Goal: Task Accomplishment & Management: Complete application form

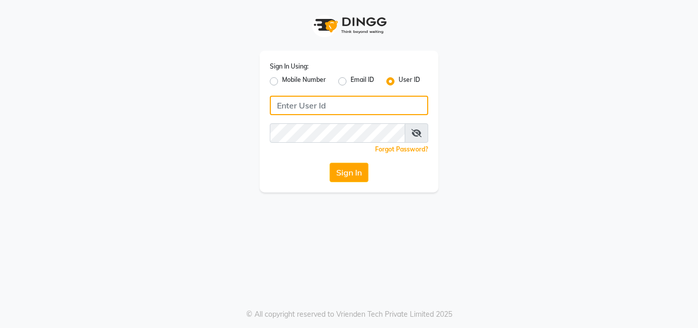
type input "9899947210"
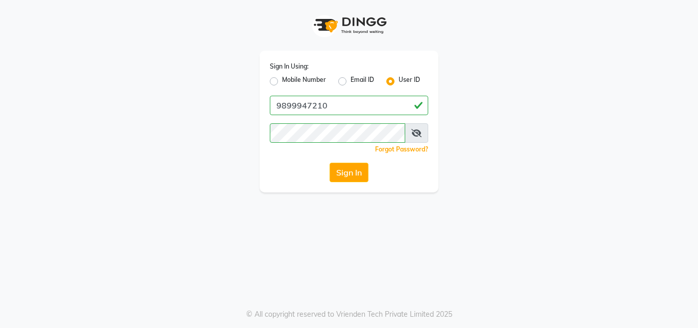
click at [276, 86] on div "Mobile Number" at bounding box center [298, 81] width 56 height 12
click at [282, 83] on label "Mobile Number" at bounding box center [304, 81] width 44 height 12
click at [282, 82] on input "Mobile Number" at bounding box center [285, 78] width 7 height 7
radio input "true"
radio input "false"
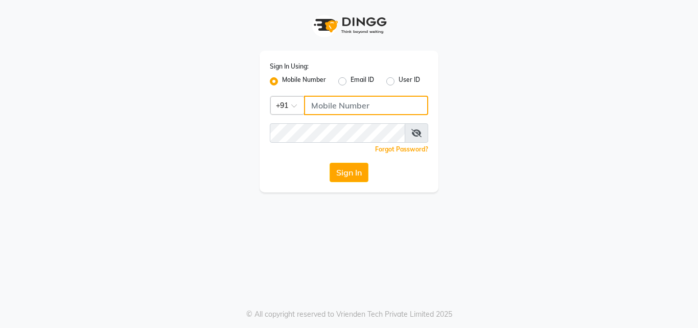
click at [339, 101] on input "Username" at bounding box center [366, 105] width 124 height 19
type input "9899947210"
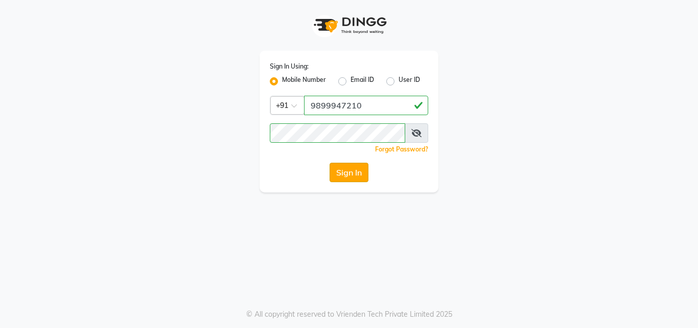
click at [335, 169] on button "Sign In" at bounding box center [349, 172] width 39 height 19
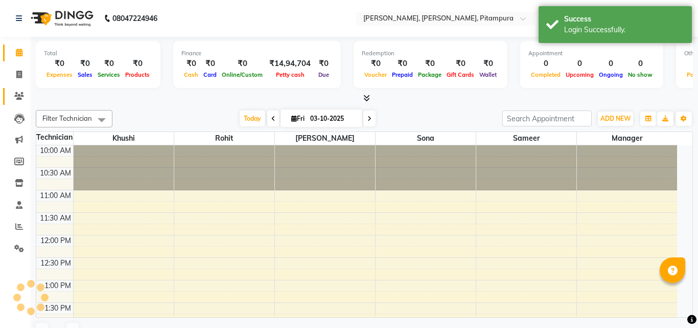
select select "en"
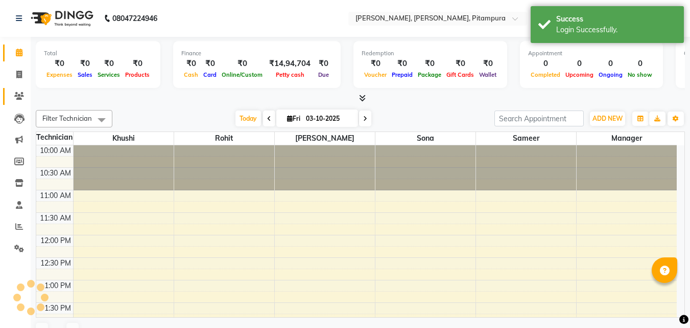
click at [16, 97] on icon at bounding box center [19, 96] width 10 height 8
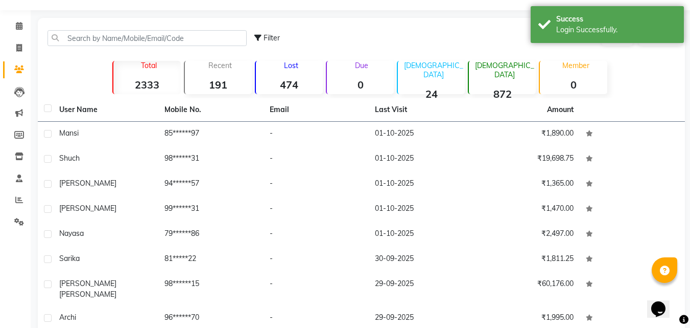
scroll to position [41, 0]
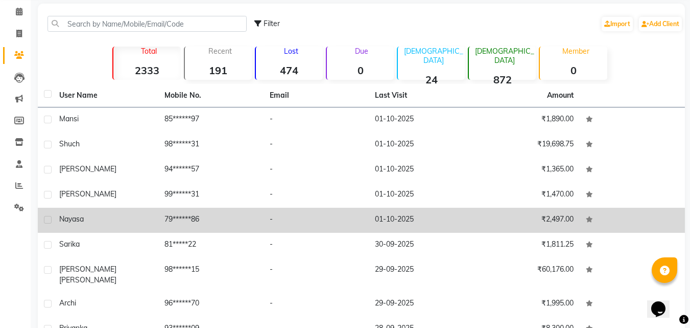
click at [387, 221] on td "01-10-2025" at bounding box center [421, 219] width 105 height 25
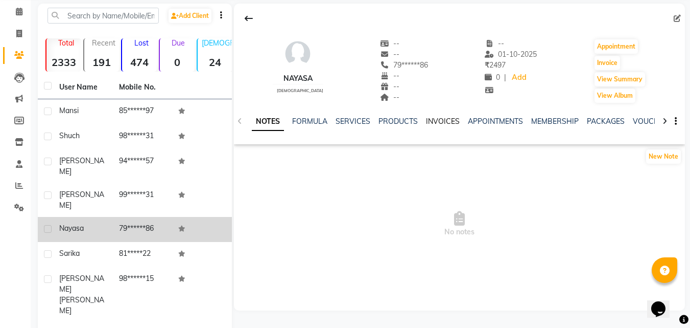
click at [451, 120] on link "INVOICES" at bounding box center [443, 121] width 34 height 9
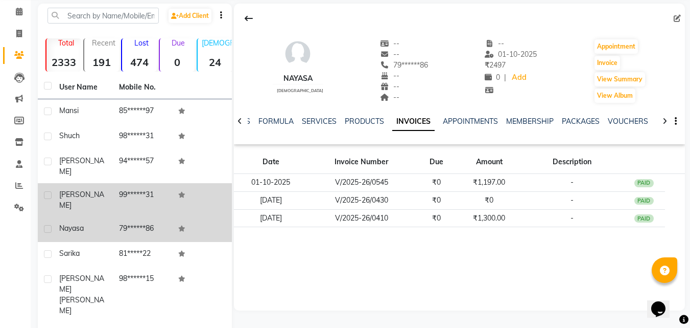
click at [129, 190] on td "99******31" at bounding box center [143, 200] width 60 height 34
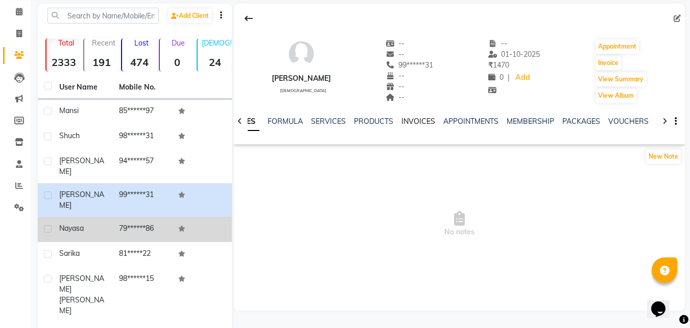
click at [419, 122] on link "INVOICES" at bounding box center [419, 121] width 34 height 9
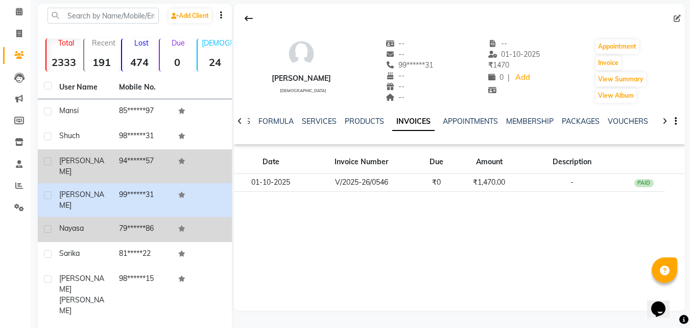
click at [144, 164] on td "94******57" at bounding box center [143, 166] width 60 height 34
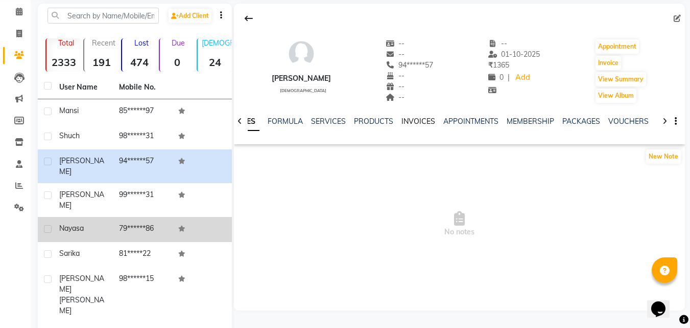
click at [406, 125] on link "INVOICES" at bounding box center [419, 121] width 34 height 9
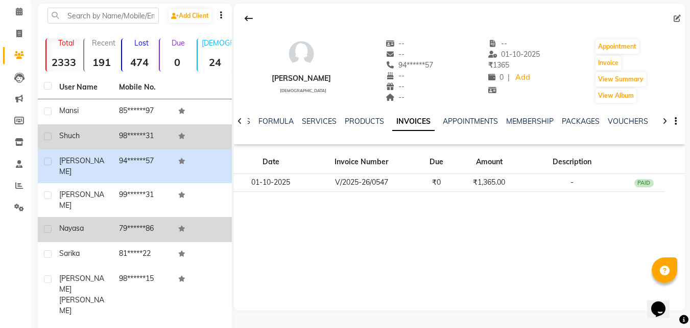
click at [82, 127] on td "Shuch" at bounding box center [83, 136] width 60 height 25
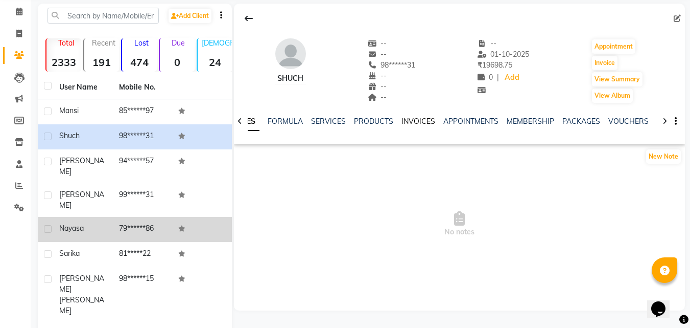
click at [411, 124] on link "INVOICES" at bounding box center [419, 121] width 34 height 9
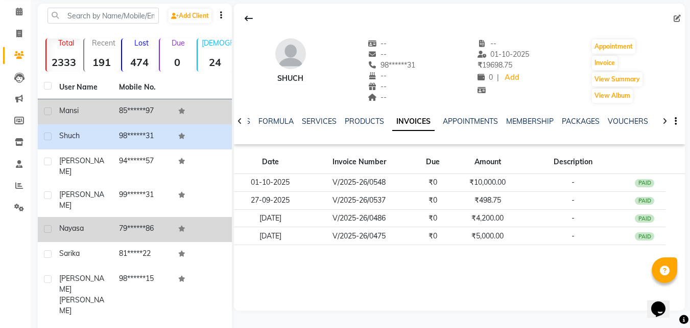
click at [117, 105] on td "85******97" at bounding box center [143, 111] width 60 height 25
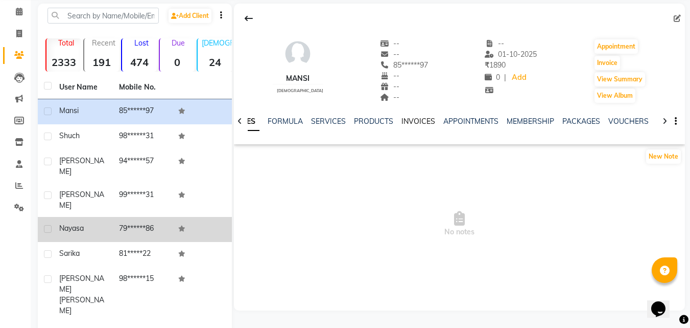
click at [426, 119] on link "INVOICES" at bounding box center [419, 121] width 34 height 9
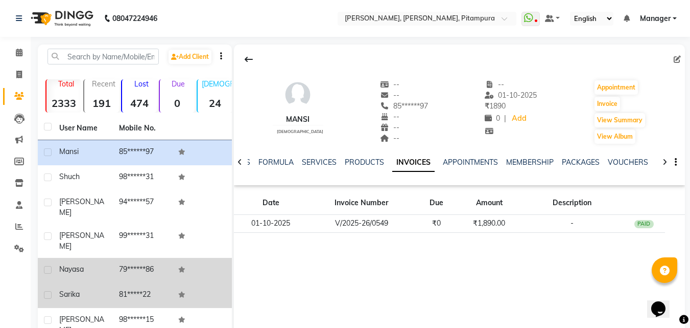
click at [116, 283] on td "81*****22" at bounding box center [143, 295] width 60 height 25
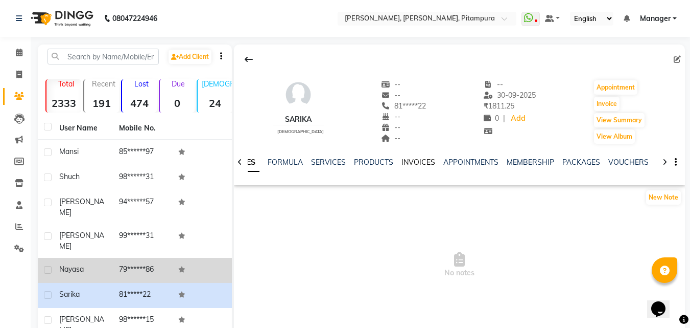
click at [404, 161] on link "INVOICES" at bounding box center [419, 161] width 34 height 9
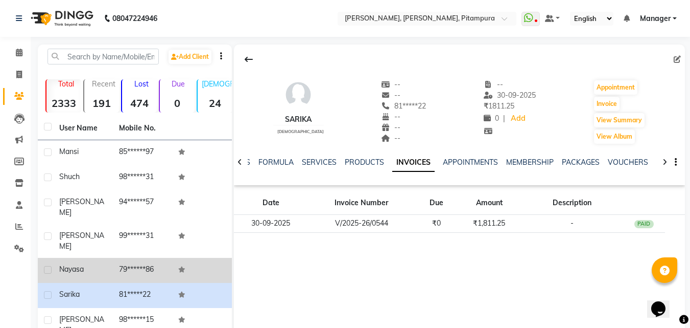
click at [175, 262] on td at bounding box center [202, 270] width 60 height 25
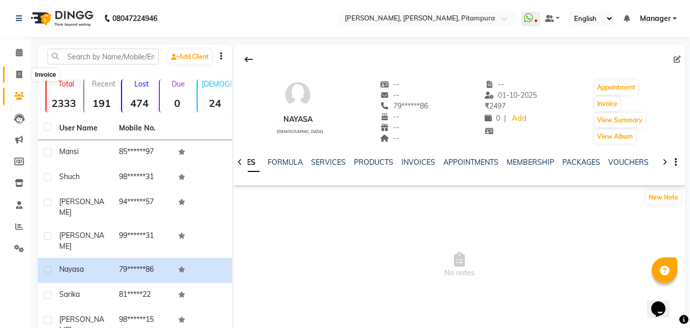
click at [21, 74] on icon at bounding box center [19, 75] width 6 height 8
select select "service"
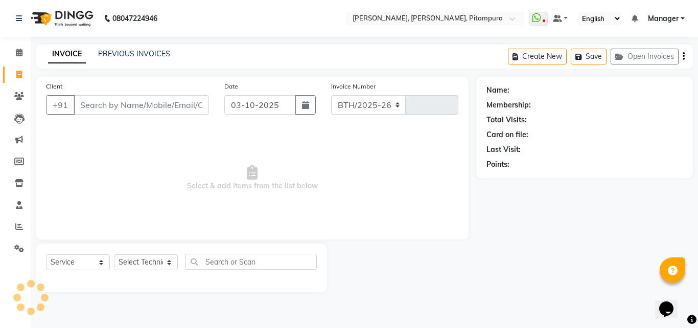
select select "4953"
type input "0550"
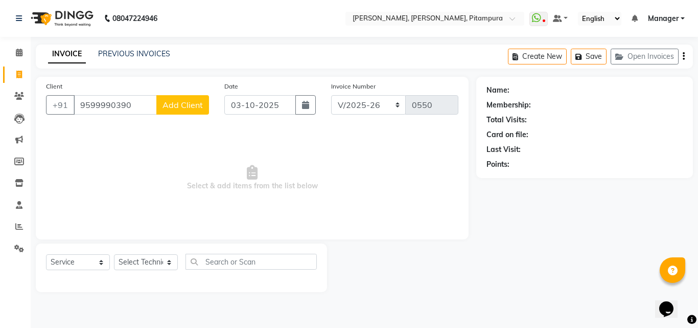
type input "9599990390"
click at [172, 106] on span "Add Client" at bounding box center [183, 105] width 40 height 10
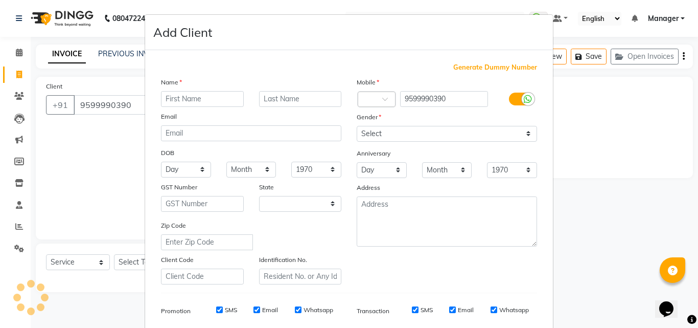
select select "21"
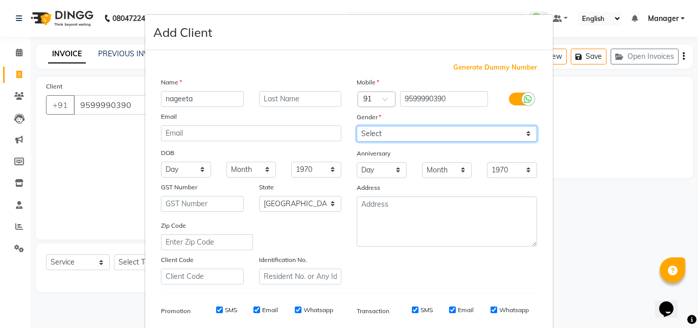
click at [399, 132] on select "Select [DEMOGRAPHIC_DATA] [DEMOGRAPHIC_DATA] Other Prefer Not To Say" at bounding box center [447, 134] width 180 height 16
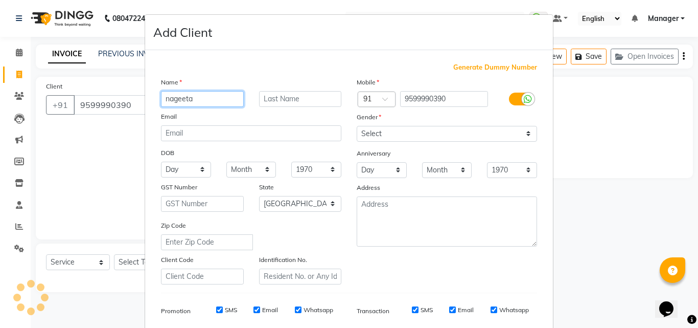
click at [193, 97] on input "nageeta" at bounding box center [202, 99] width 83 height 16
type input "[MEDICAL_DATA]"
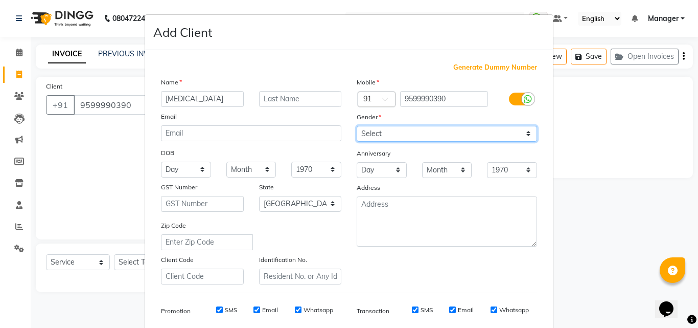
click at [360, 137] on select "Select [DEMOGRAPHIC_DATA] [DEMOGRAPHIC_DATA] Other Prefer Not To Say" at bounding box center [447, 134] width 180 height 16
select select "[DEMOGRAPHIC_DATA]"
click at [357, 126] on select "Select [DEMOGRAPHIC_DATA] [DEMOGRAPHIC_DATA] Other Prefer Not To Say" at bounding box center [447, 134] width 180 height 16
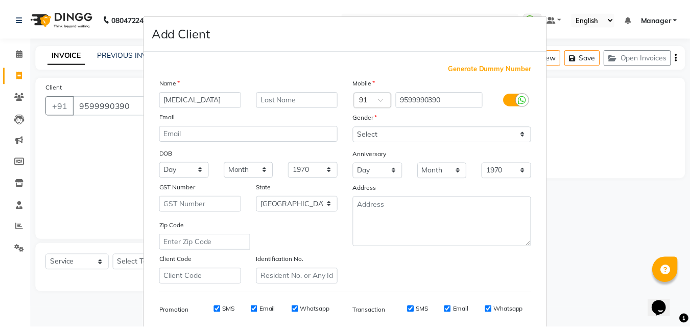
scroll to position [144, 0]
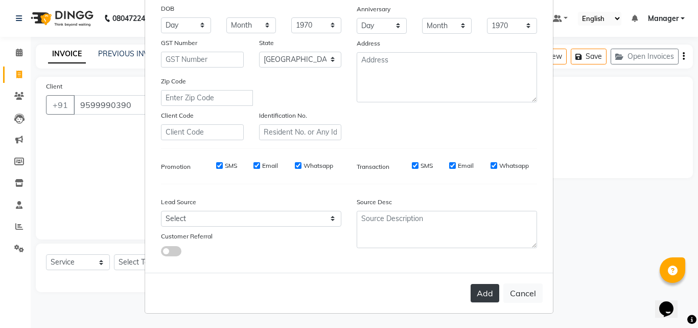
click at [471, 295] on button "Add" at bounding box center [485, 293] width 29 height 18
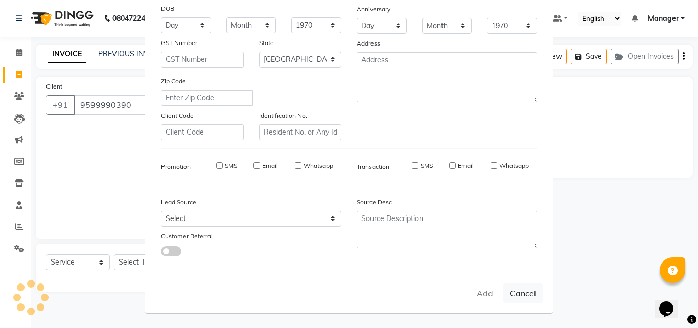
type input "95******90"
select select
select select "null"
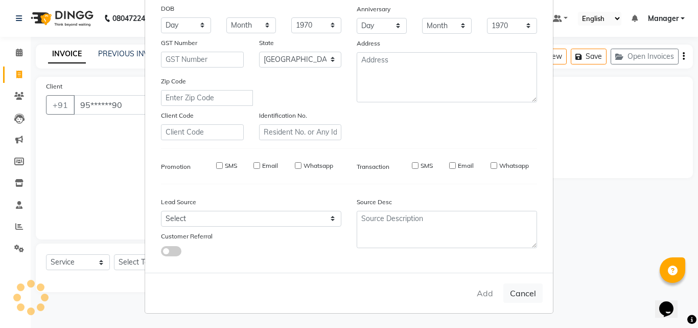
select select
checkbox input "false"
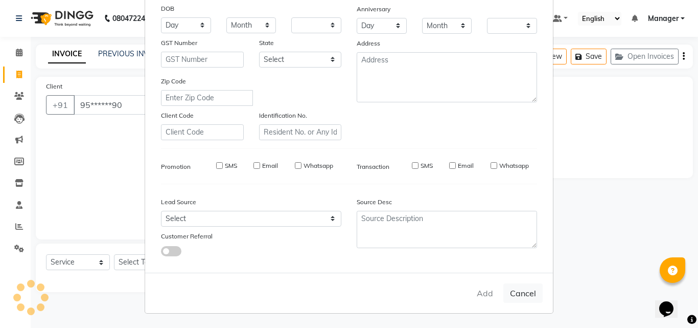
checkbox input "false"
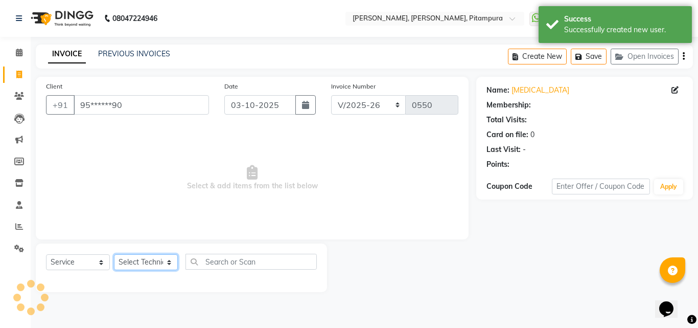
click at [122, 260] on select "Select Technician Khushi Manager [PERSON_NAME] [PERSON_NAME]" at bounding box center [146, 262] width 64 height 16
select select "79602"
click at [114, 254] on select "Select Technician Khushi Manager [PERSON_NAME] [PERSON_NAME]" at bounding box center [146, 262] width 64 height 16
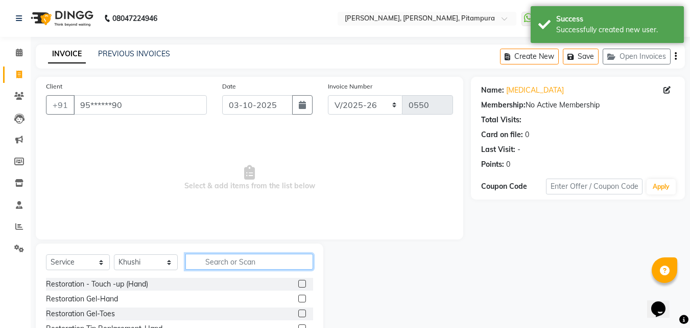
click at [228, 264] on input "text" at bounding box center [250, 261] width 128 height 16
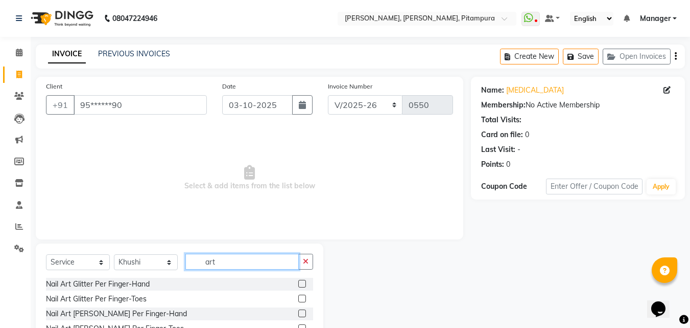
type input "art"
click at [298, 311] on label at bounding box center [302, 313] width 8 height 8
click at [298, 311] on input "checkbox" at bounding box center [301, 313] width 7 height 7
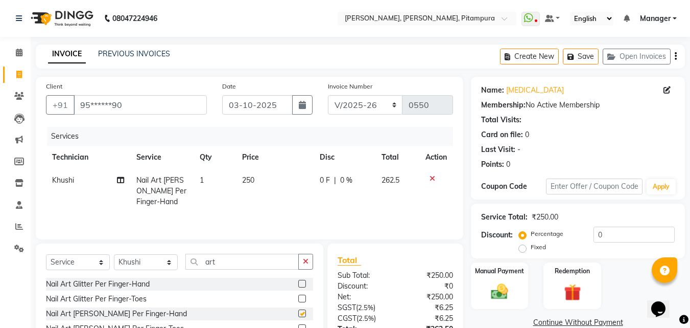
checkbox input "false"
click at [253, 177] on span "250" at bounding box center [248, 179] width 12 height 9
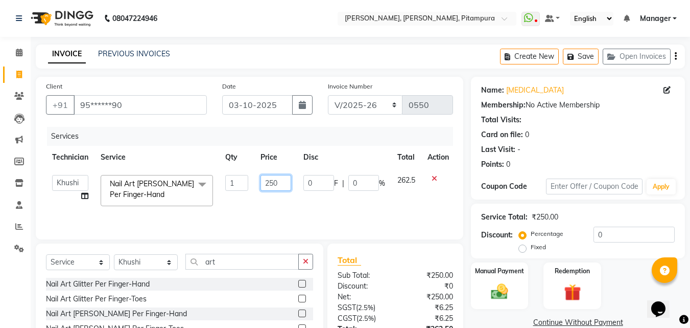
click at [275, 182] on input "250" at bounding box center [276, 183] width 31 height 16
type input "1700"
click at [375, 156] on th "Disc" at bounding box center [344, 157] width 94 height 23
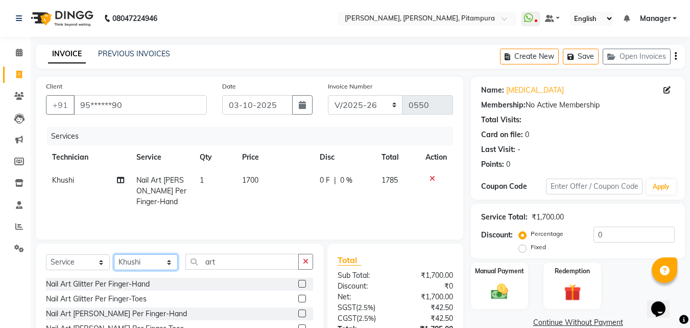
click at [162, 258] on select "Select Technician Khushi Manager [PERSON_NAME] [PERSON_NAME]" at bounding box center [146, 262] width 64 height 16
select select "91737"
click at [114, 254] on select "Select Technician Khushi Manager [PERSON_NAME] [PERSON_NAME]" at bounding box center [146, 262] width 64 height 16
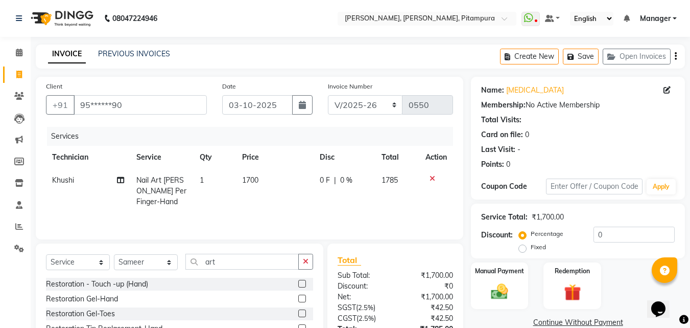
click at [298, 311] on label at bounding box center [302, 313] width 8 height 8
click at [298, 311] on input "checkbox" at bounding box center [301, 313] width 7 height 7
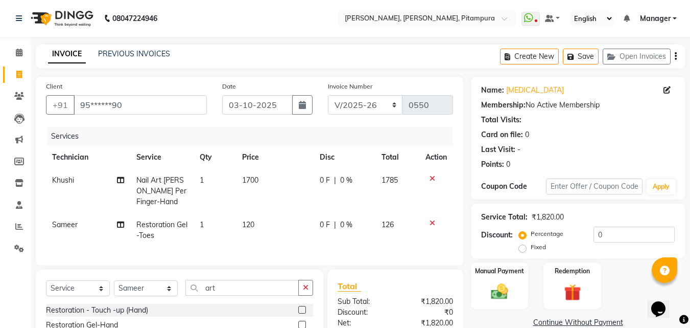
checkbox input "false"
click at [252, 221] on span "120" at bounding box center [248, 224] width 12 height 9
select select "91737"
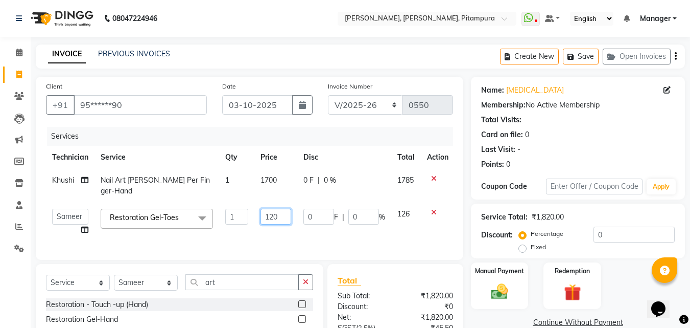
click at [284, 209] on input "120" at bounding box center [276, 217] width 31 height 16
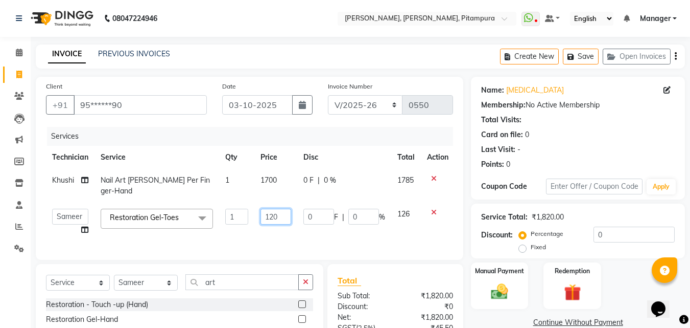
click at [284, 209] on input "120" at bounding box center [276, 217] width 31 height 16
type input "900"
click at [437, 223] on td at bounding box center [438, 221] width 34 height 39
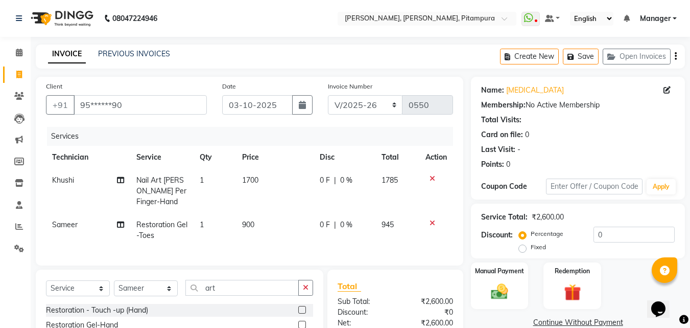
scroll to position [116, 0]
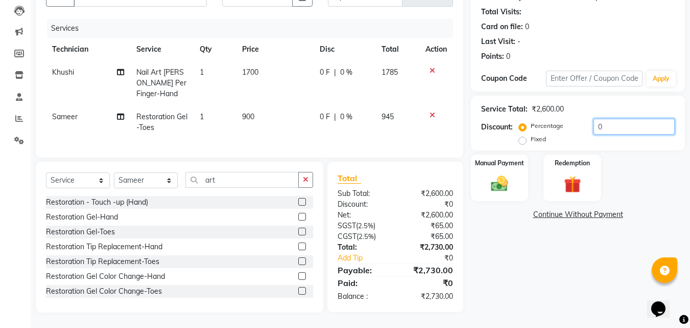
click at [607, 120] on input "0" at bounding box center [634, 127] width 81 height 16
type input "5"
click at [495, 185] on img at bounding box center [500, 183] width 29 height 20
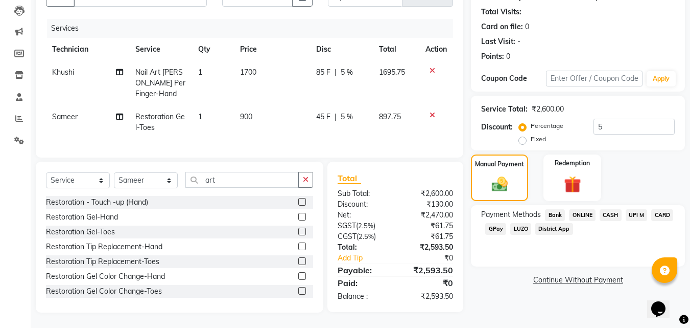
click at [604, 209] on span "CASH" at bounding box center [611, 215] width 22 height 12
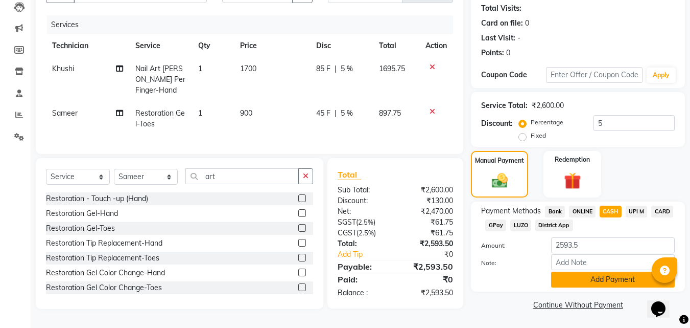
click at [569, 271] on button "Add Payment" at bounding box center [613, 279] width 124 height 16
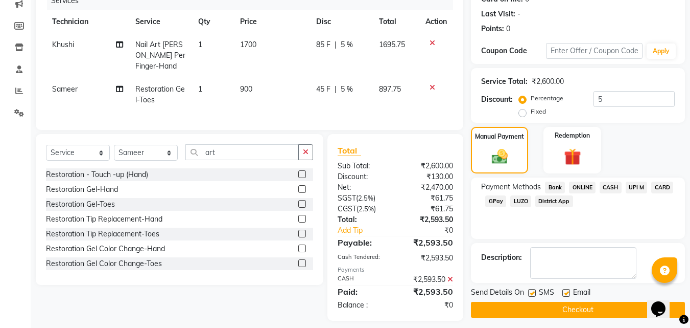
scroll to position [151, 0]
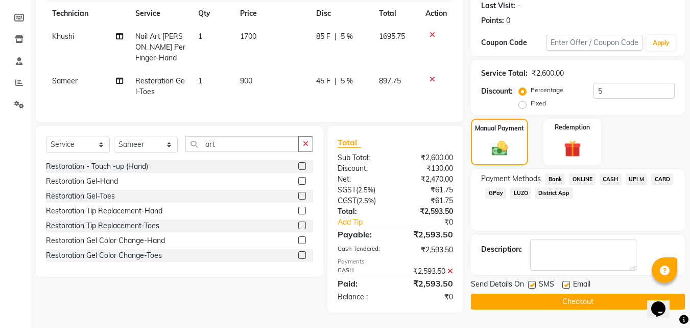
click at [581, 297] on button "Checkout" at bounding box center [578, 301] width 214 height 16
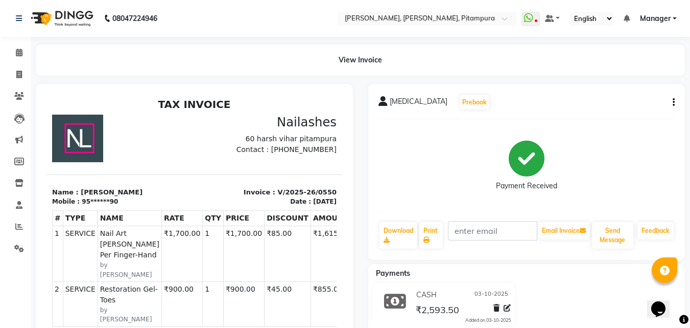
click at [671, 15] on span "Manager" at bounding box center [655, 18] width 31 height 11
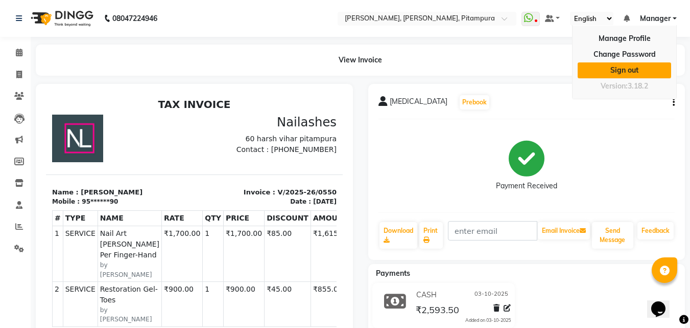
click at [626, 71] on link "Sign out" at bounding box center [625, 70] width 94 height 16
